Goal: Register for event/course

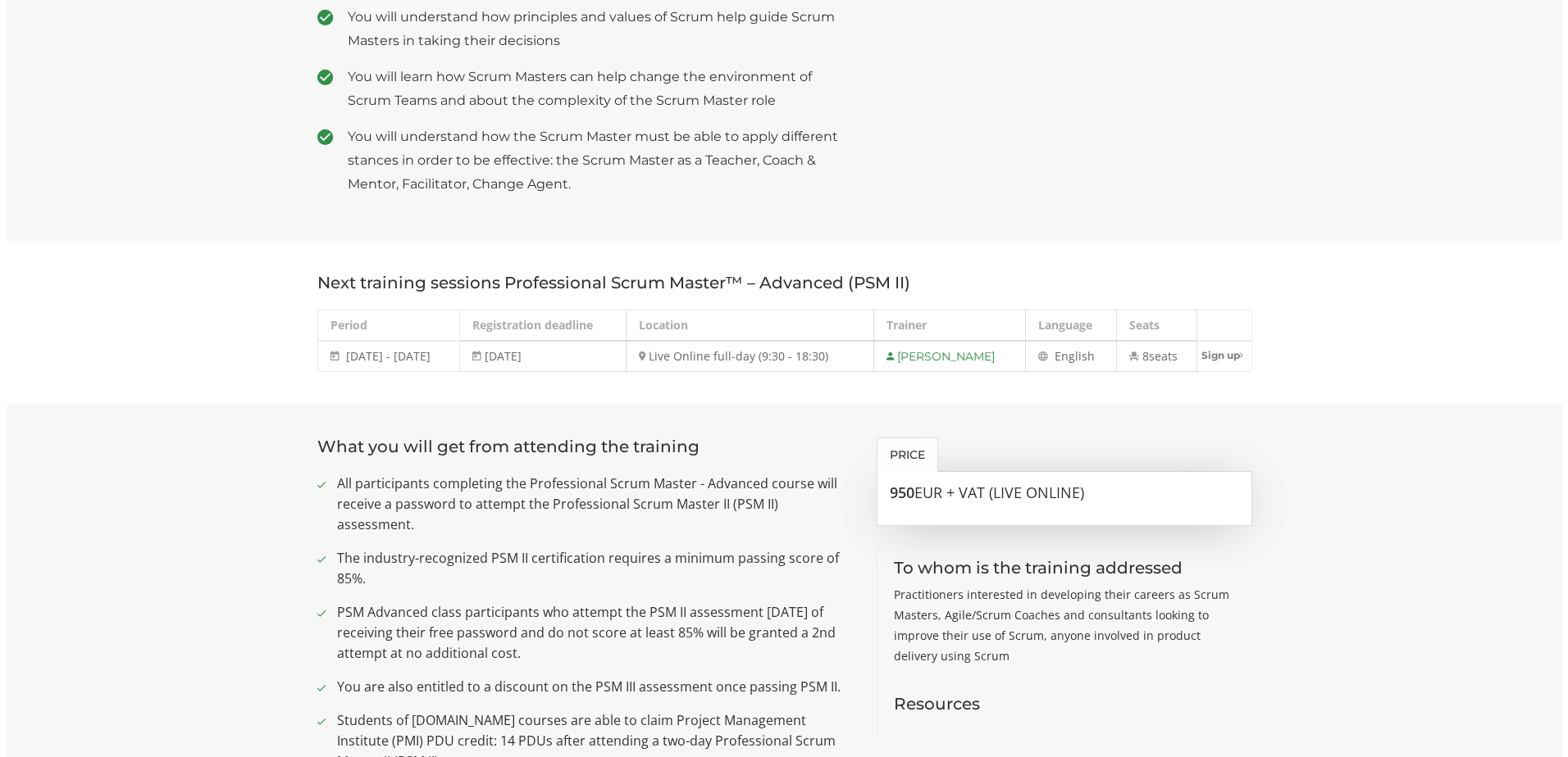
scroll to position [863, 0]
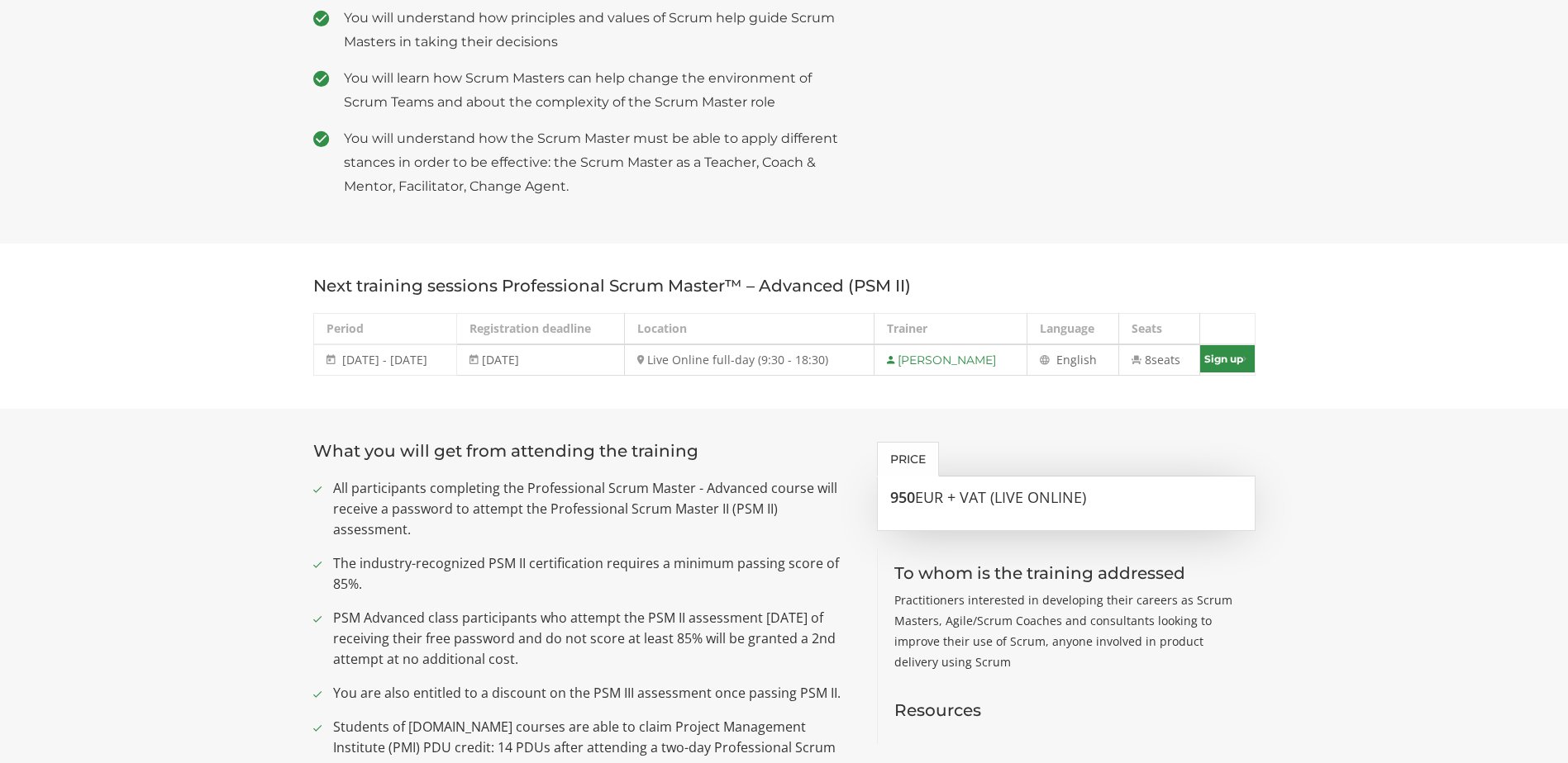
click at [1224, 346] on link "Sign up" at bounding box center [1226, 359] width 54 height 27
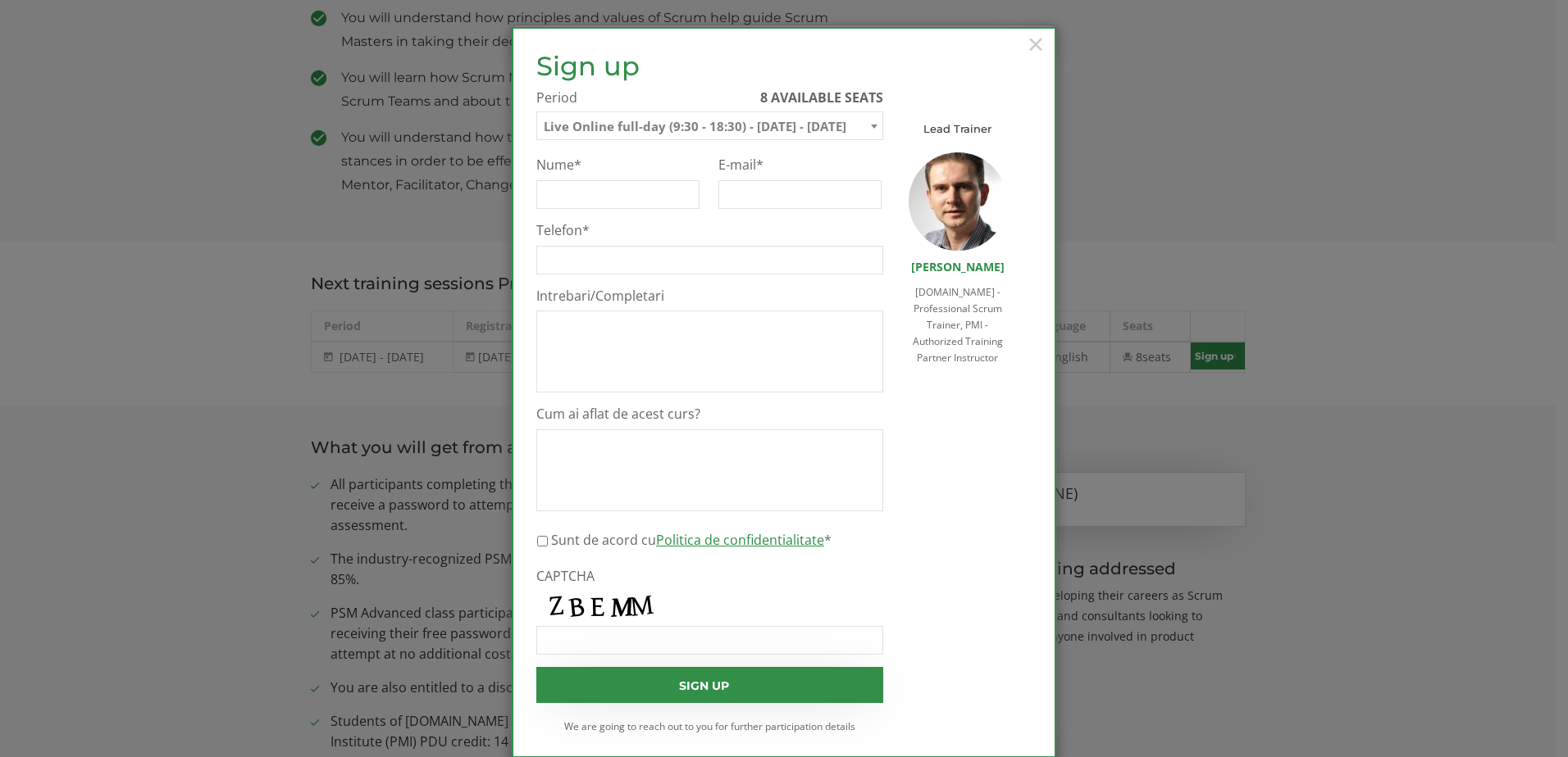
scroll to position [0, 0]
click at [632, 196] on input "Nume *" at bounding box center [618, 194] width 164 height 29
type input "[PERSON_NAME]"
click at [742, 192] on input "[PERSON_NAME]" at bounding box center [799, 194] width 164 height 29
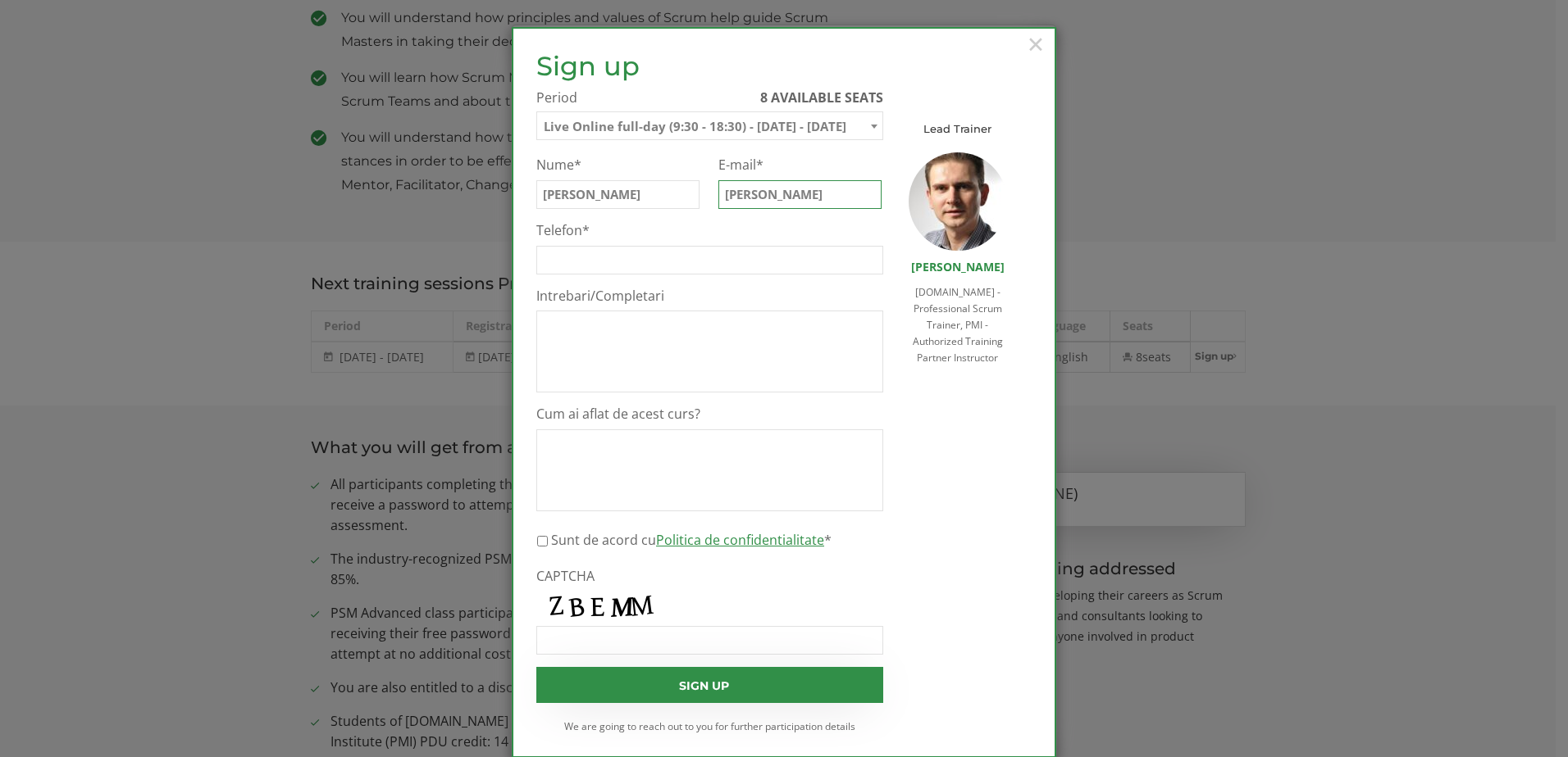
click at [742, 192] on input "[PERSON_NAME]" at bounding box center [799, 194] width 164 height 29
click at [644, 195] on input "[PERSON_NAME]" at bounding box center [618, 194] width 164 height 29
paste input "[PERSON_NAME]"
click at [644, 195] on input "[PERSON_NAME]" at bounding box center [618, 194] width 164 height 29
type input "[PERSON_NAME]"
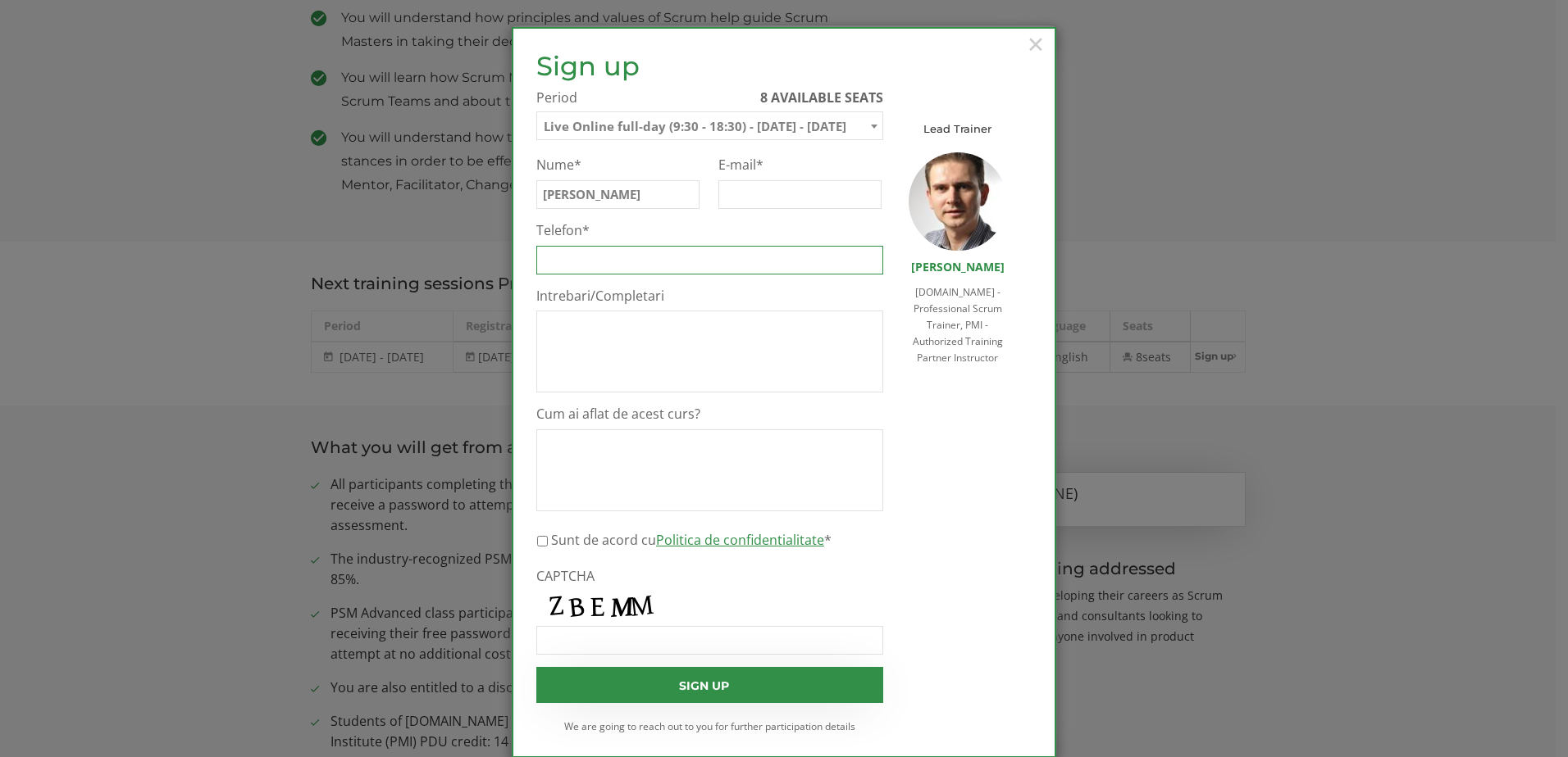
click at [602, 256] on input "Telefon *" at bounding box center [710, 260] width 347 height 29
click at [756, 191] on input "E-mail *" at bounding box center [799, 194] width 164 height 29
type input "[PERSON_NAME][EMAIL_ADDRESS][PERSON_NAME][DOMAIN_NAME]"
